Goal: Find specific page/section: Find specific page/section

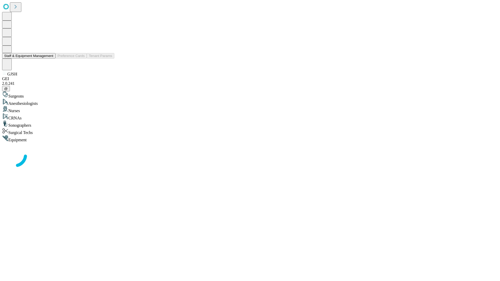
click at [50, 59] on button "Staff & Equipment Management" at bounding box center [28, 55] width 53 height 5
